Goal: Find specific page/section: Find specific page/section

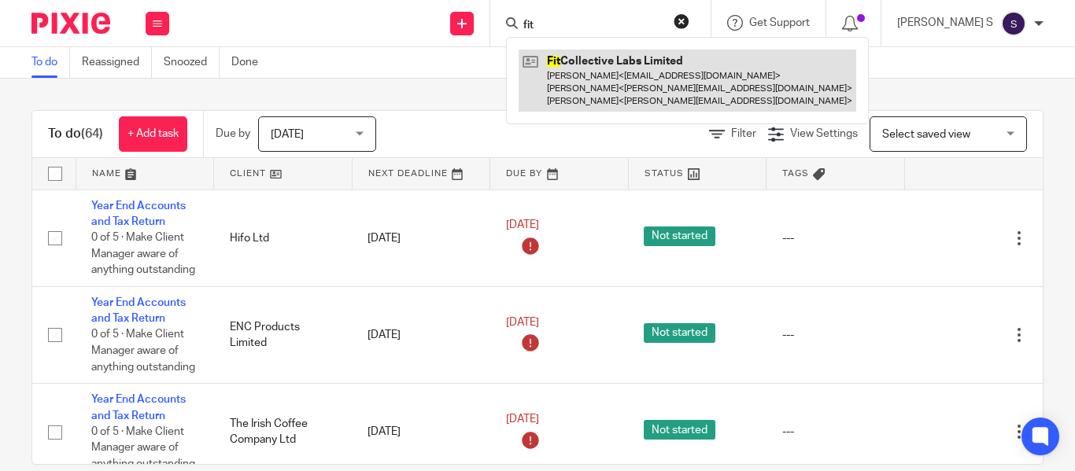
type input "fit"
click at [625, 59] on link at bounding box center [688, 81] width 338 height 62
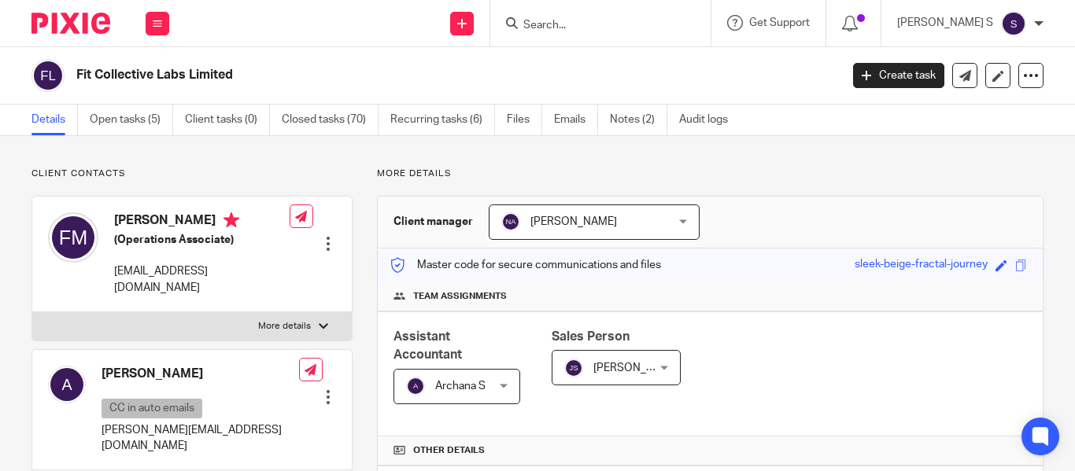
click at [575, 26] on input "Search" at bounding box center [593, 26] width 142 height 14
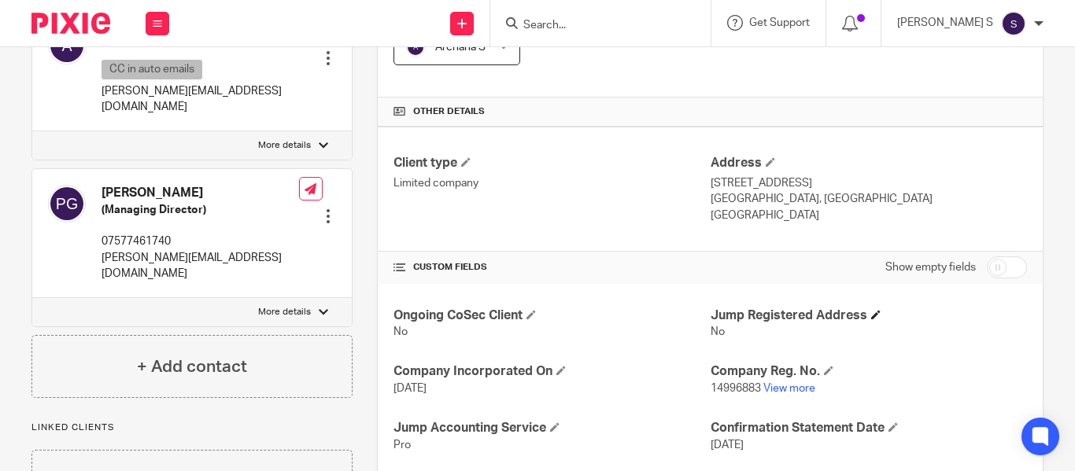
scroll to position [394, 0]
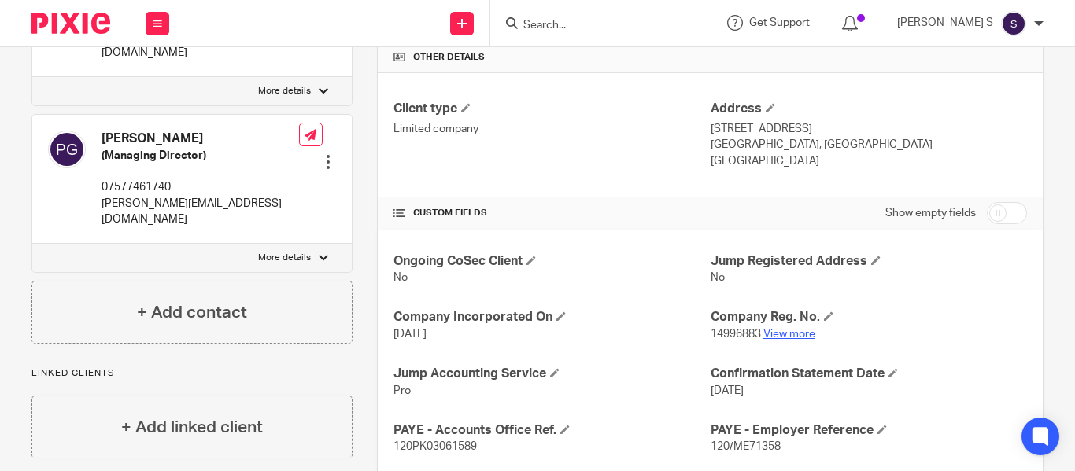
click at [790, 333] on link "View more" at bounding box center [790, 334] width 52 height 11
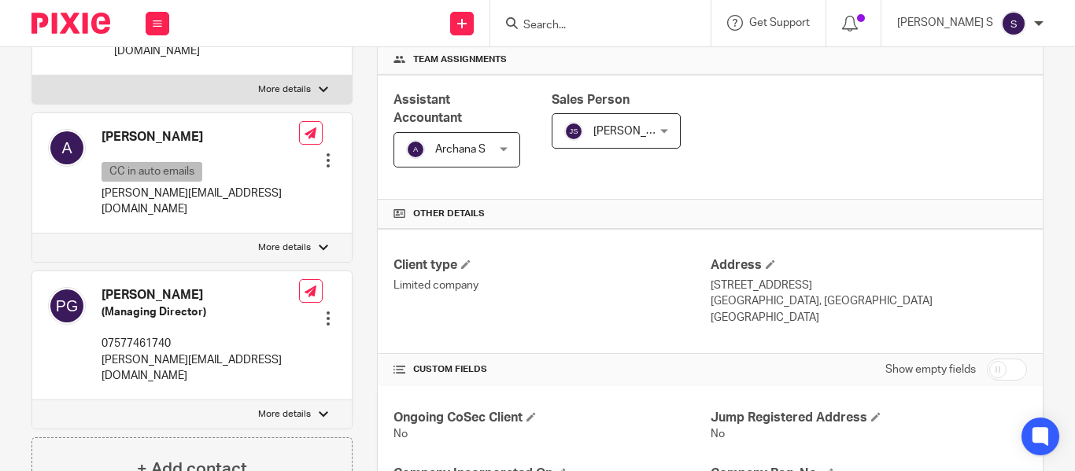
scroll to position [236, 0]
